Goal: Transaction & Acquisition: Purchase product/service

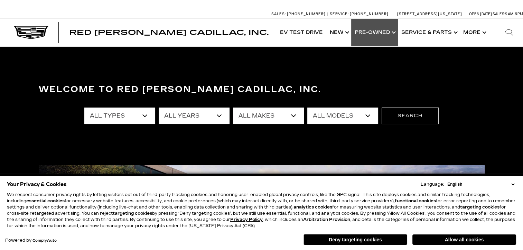
click at [371, 32] on link "Show Pre-Owned" at bounding box center [374, 33] width 47 height 28
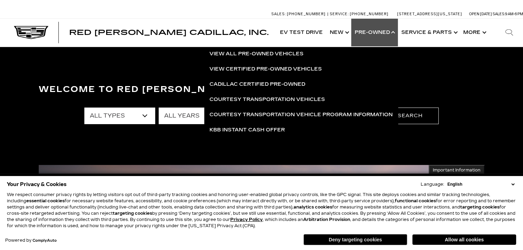
click at [341, 239] on button "Deny targeting cookies" at bounding box center [355, 239] width 104 height 11
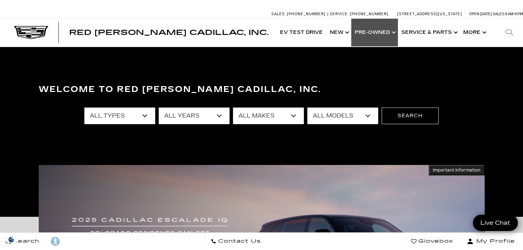
click at [374, 30] on link "Show Pre-Owned" at bounding box center [374, 33] width 47 height 28
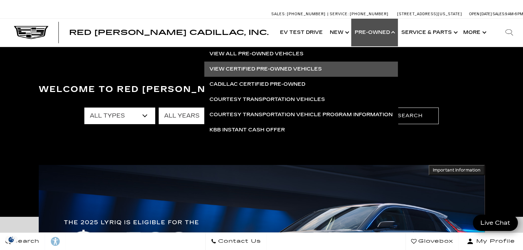
click at [267, 67] on link "View Certified Pre-Owned Vehicles" at bounding box center [300, 68] width 193 height 15
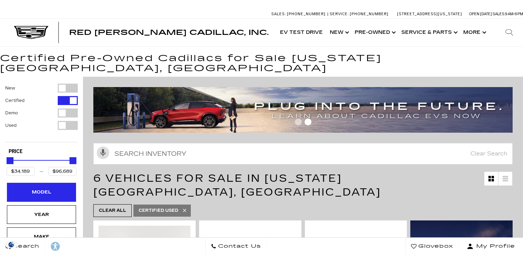
click at [41, 188] on div "Model" at bounding box center [41, 192] width 35 height 8
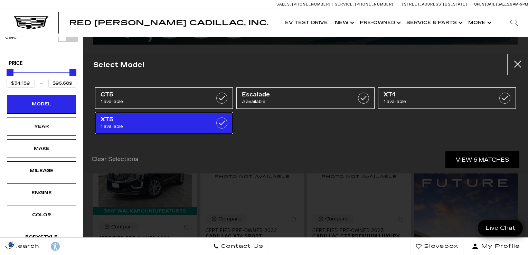
click at [162, 125] on span "1 available" at bounding box center [155, 126] width 108 height 7
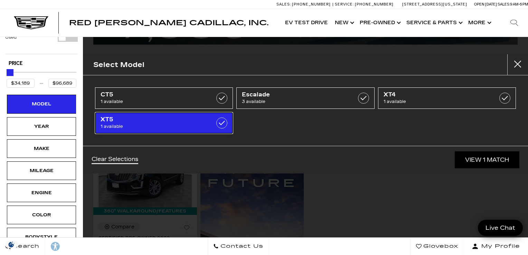
type input "$34,189"
checkbox input "true"
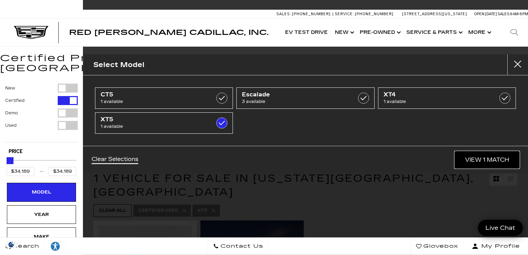
click at [481, 158] on link "View 1 Match" at bounding box center [487, 159] width 65 height 17
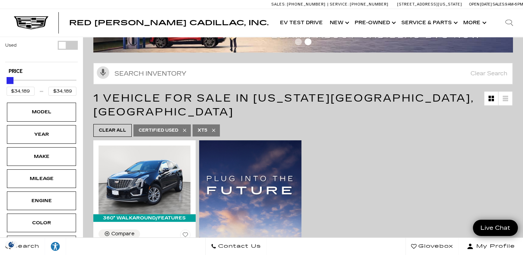
scroll to position [145, 0]
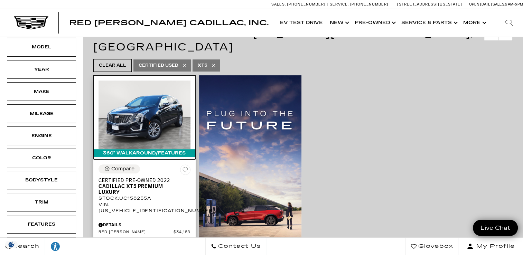
click at [137, 104] on img at bounding box center [144, 114] width 92 height 69
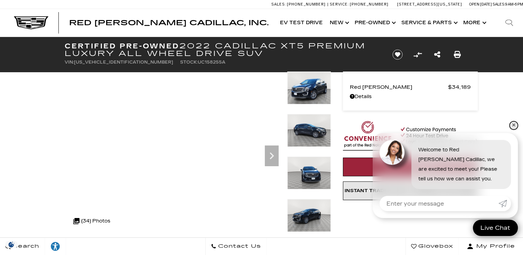
click at [514, 124] on link "✕" at bounding box center [513, 125] width 8 height 8
